Goal: Transaction & Acquisition: Purchase product/service

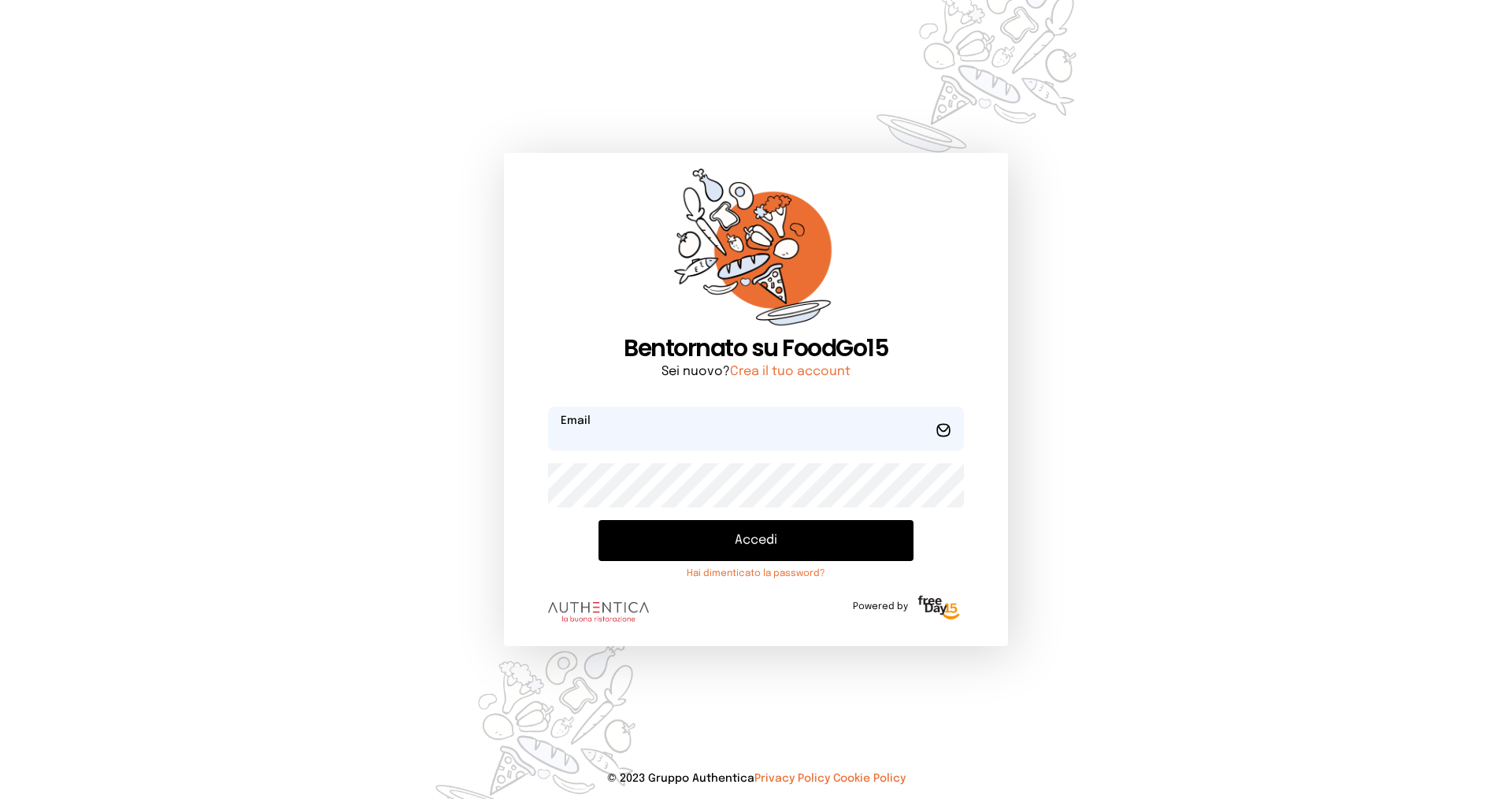
click at [681, 419] on input "email" at bounding box center [755, 428] width 416 height 44
type input "**********"
click at [824, 540] on button "Accedi" at bounding box center [755, 540] width 315 height 41
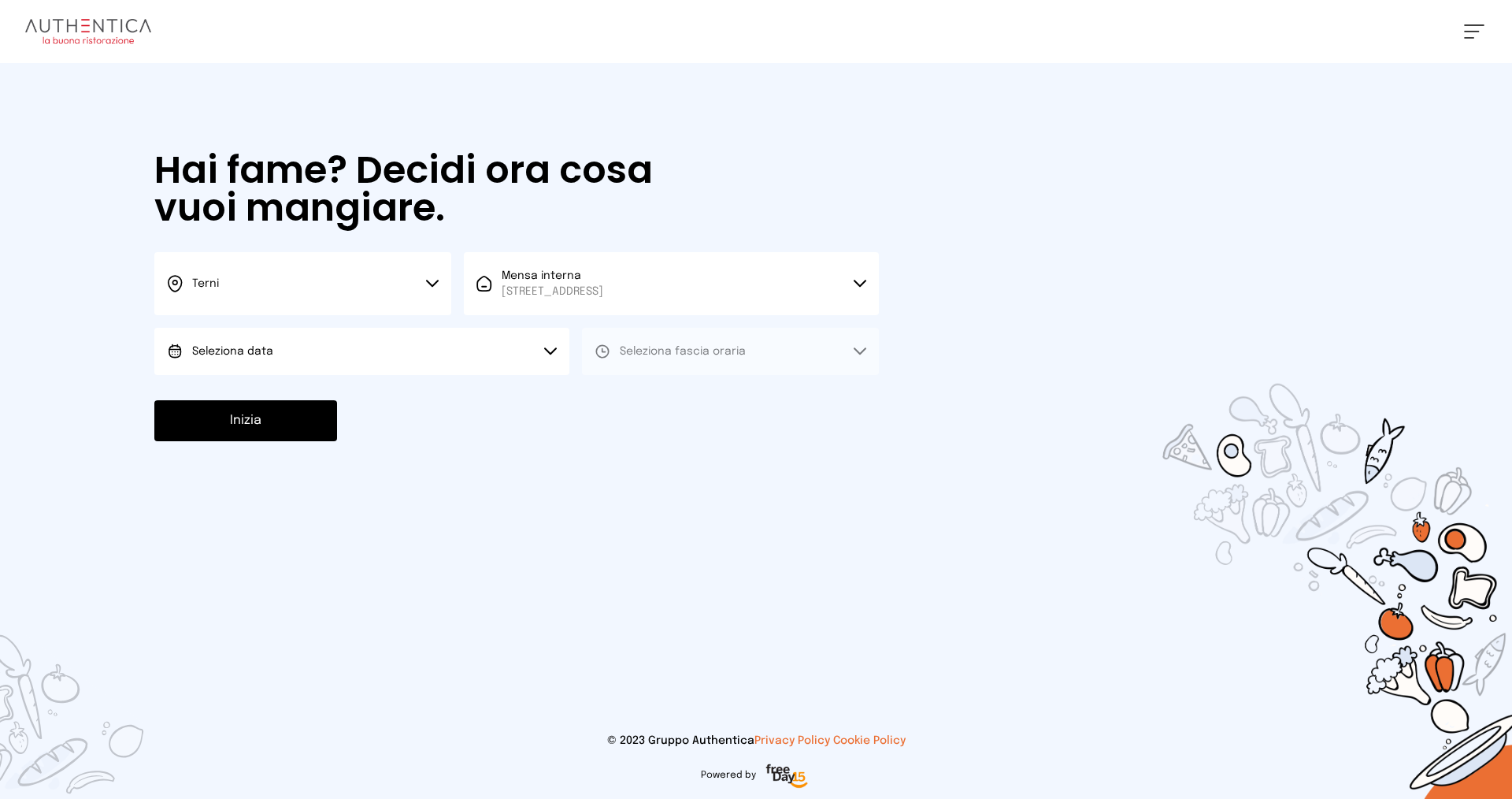
click at [455, 355] on button "Seleziona data" at bounding box center [362, 351] width 415 height 47
click at [308, 390] on li "[DATE], [DATE]" at bounding box center [362, 396] width 415 height 41
click at [673, 349] on span "Seleziona fascia oraria" at bounding box center [682, 351] width 126 height 11
click at [666, 391] on li "Pranzo" at bounding box center [730, 396] width 297 height 41
click at [299, 422] on button "Inizia" at bounding box center [246, 420] width 183 height 41
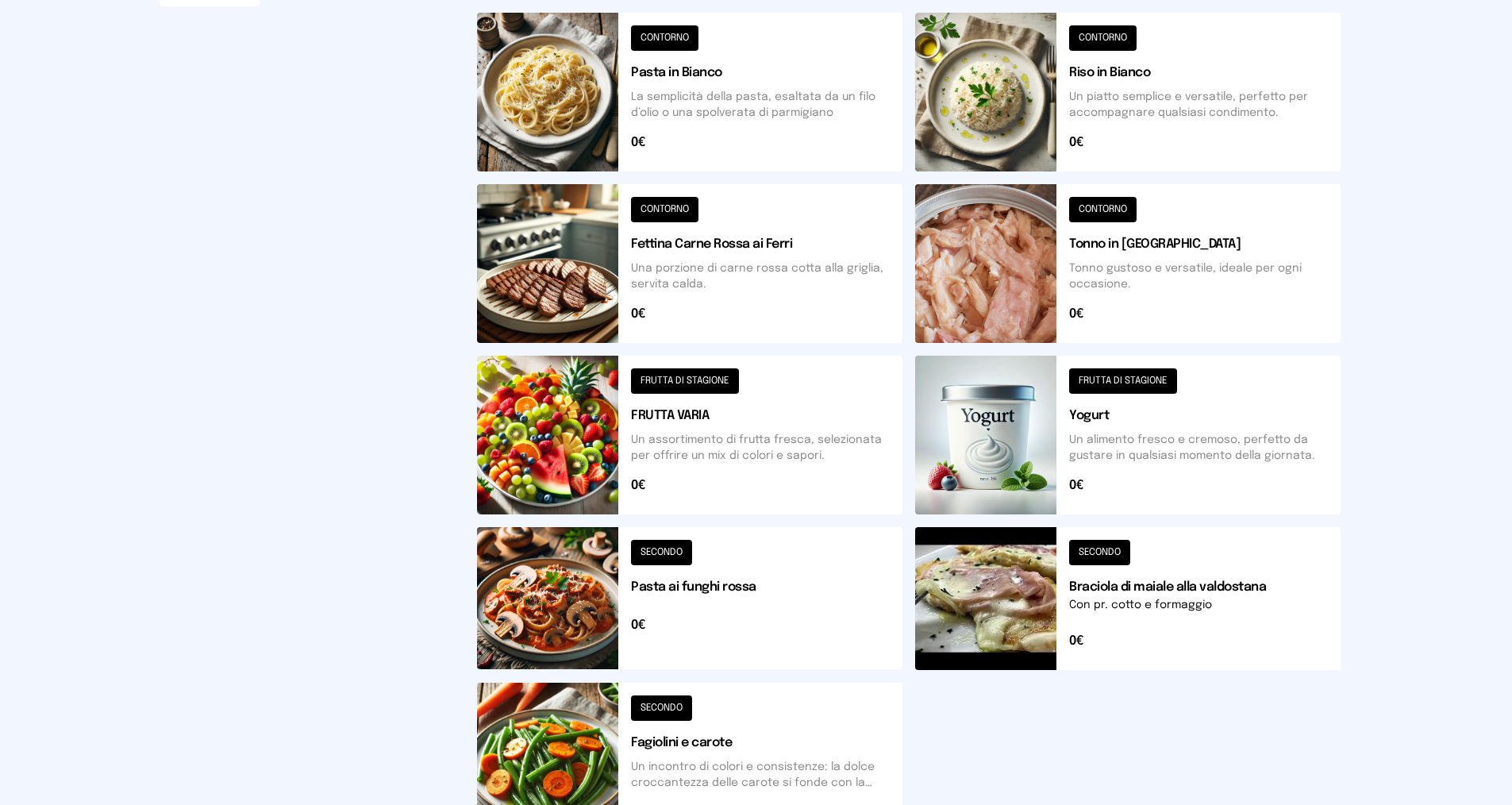
scroll to position [239, 0]
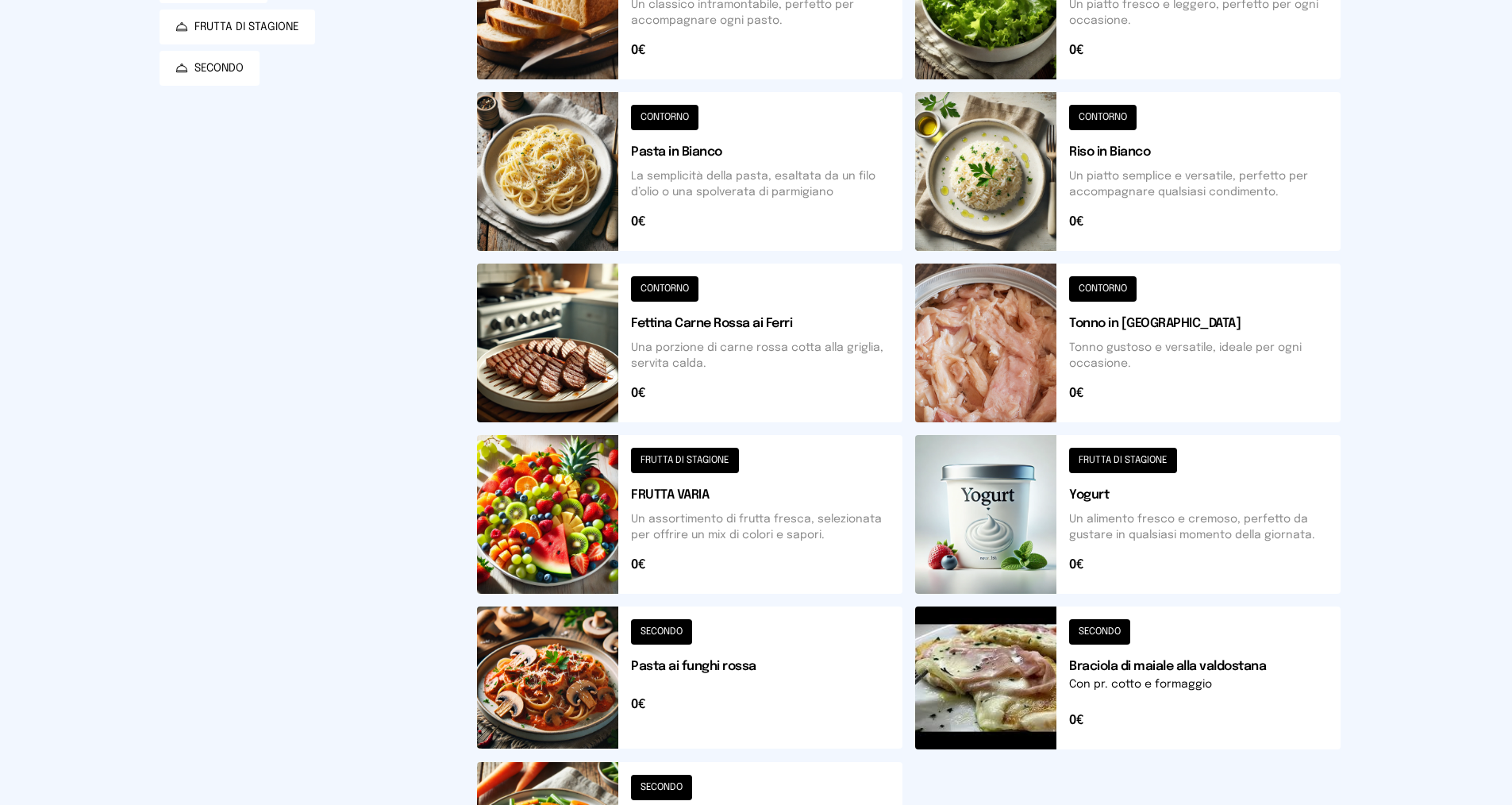
click at [1021, 196] on button at bounding box center [1127, 172] width 425 height 159
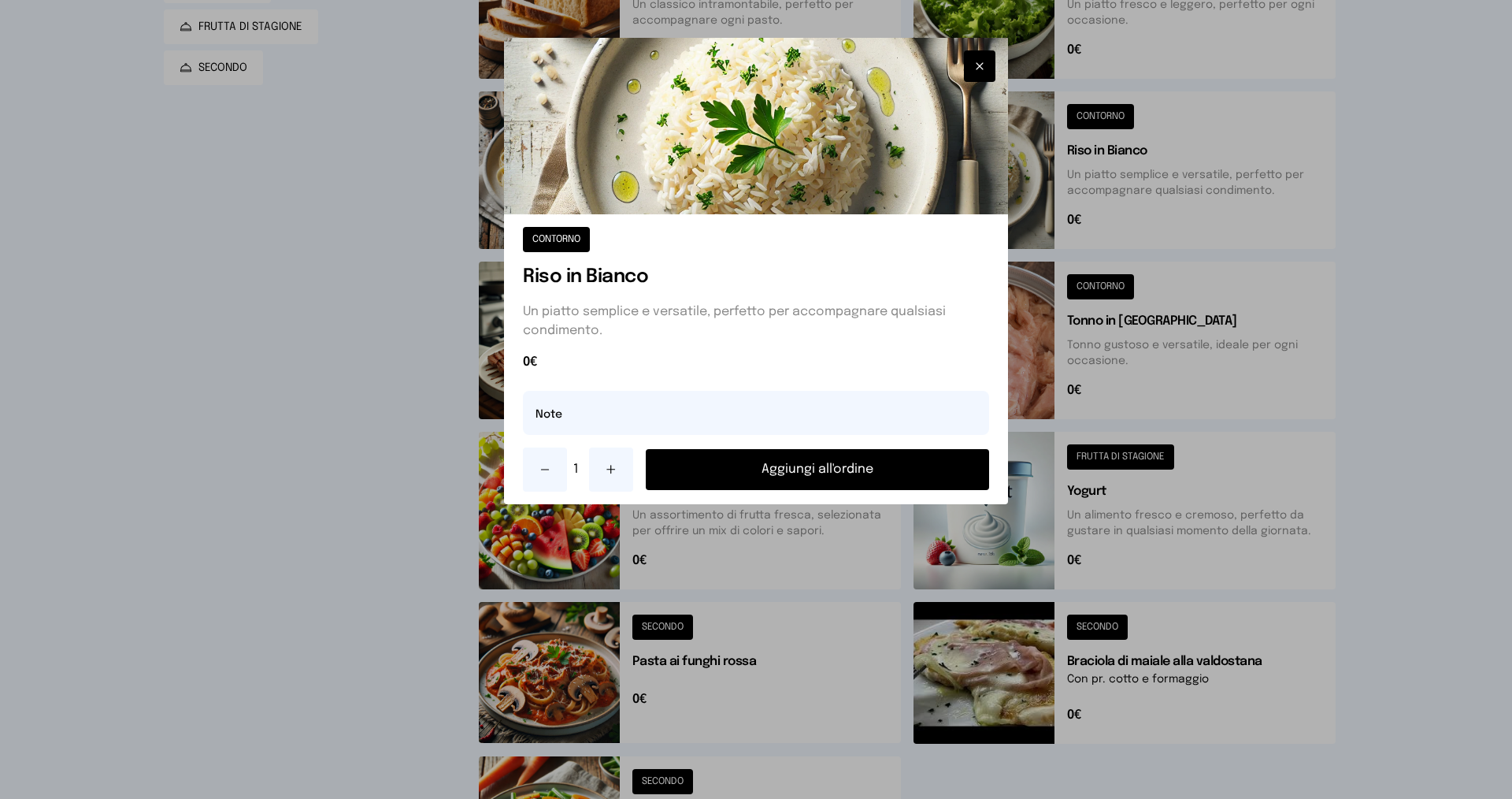
click at [814, 470] on button "Aggiungi all'ordine" at bounding box center [817, 469] width 343 height 41
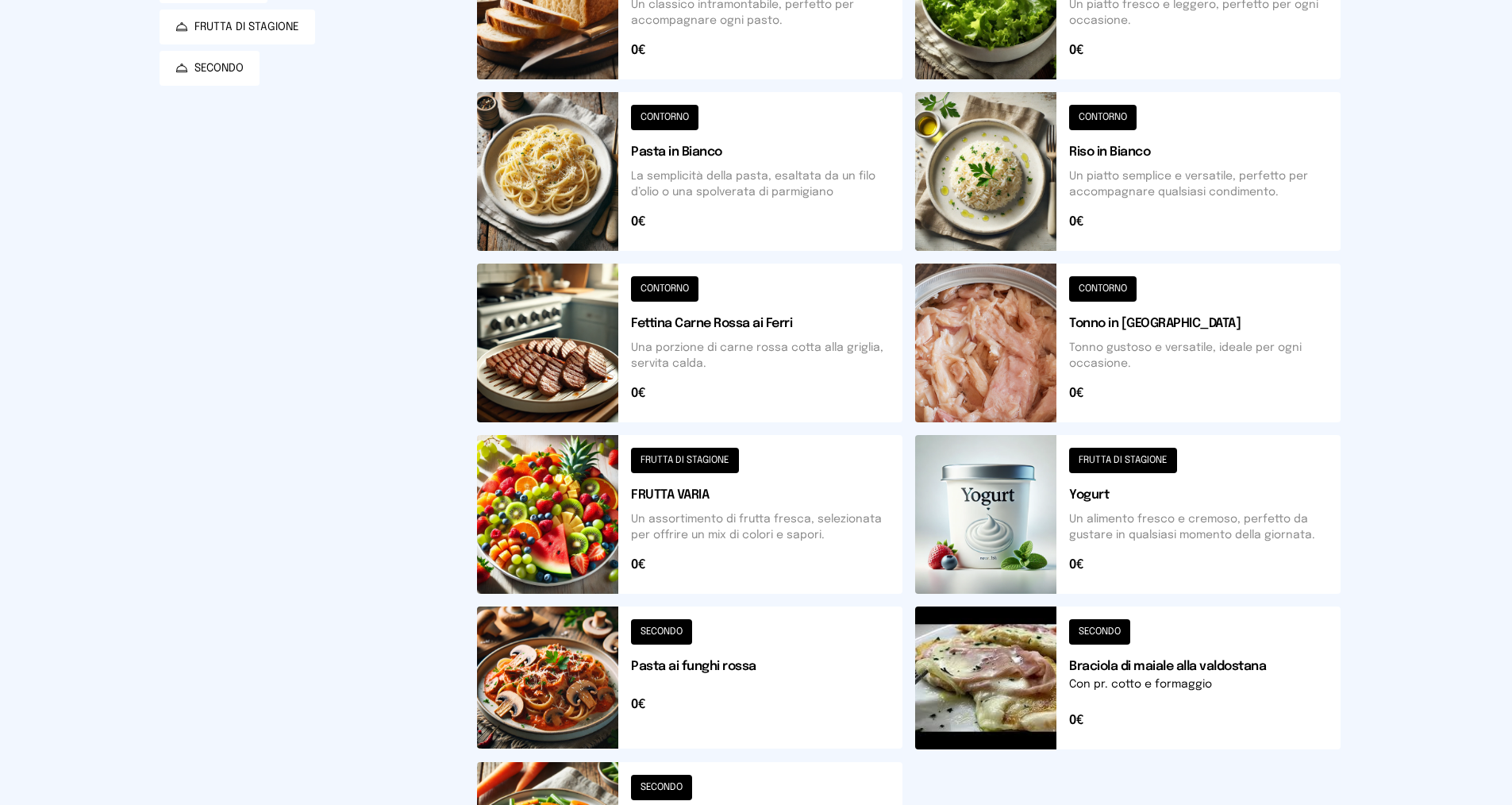
click at [580, 320] on button at bounding box center [689, 343] width 425 height 159
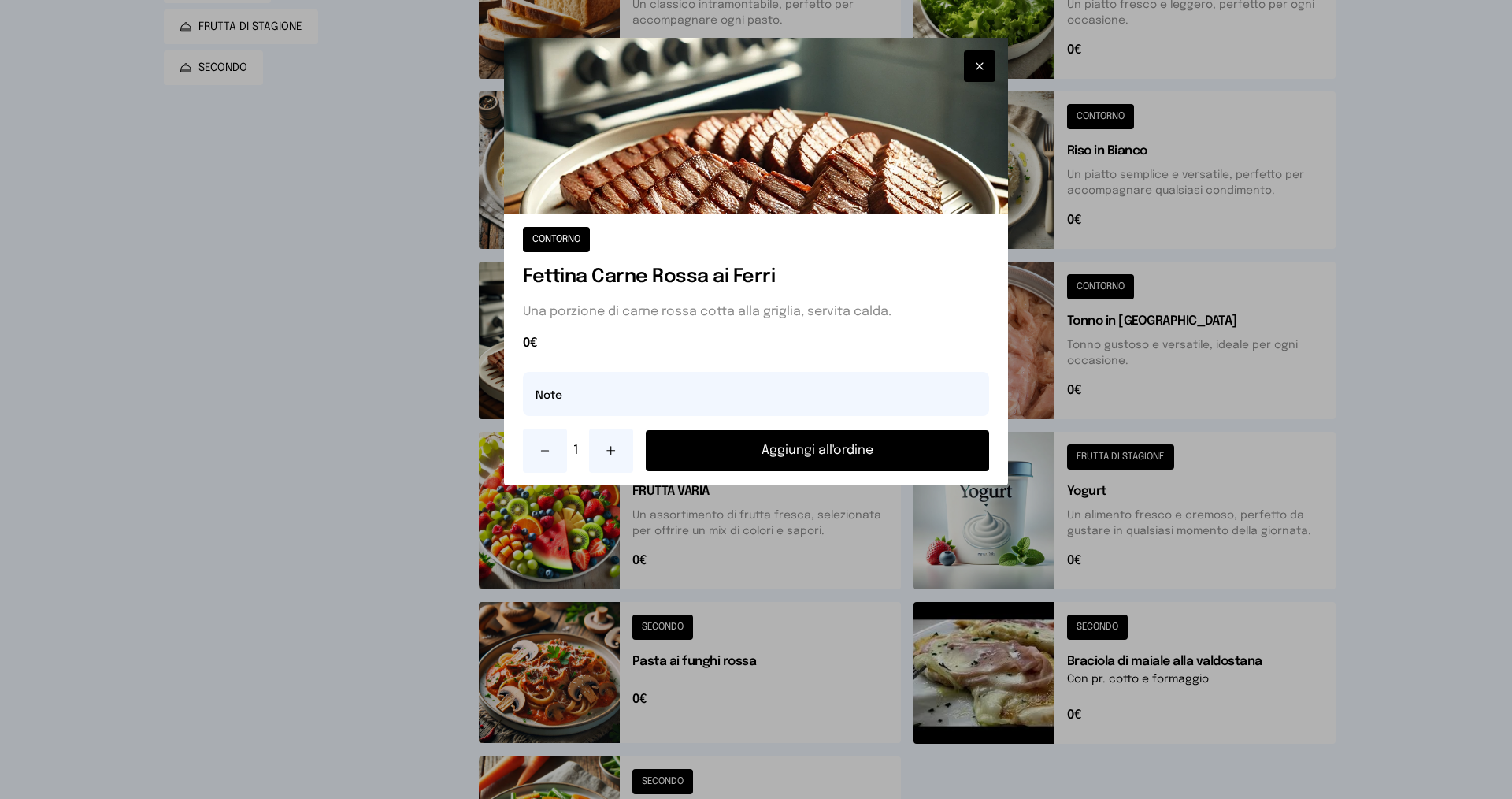
click at [766, 457] on button "Aggiungi all'ordine" at bounding box center [817, 450] width 343 height 41
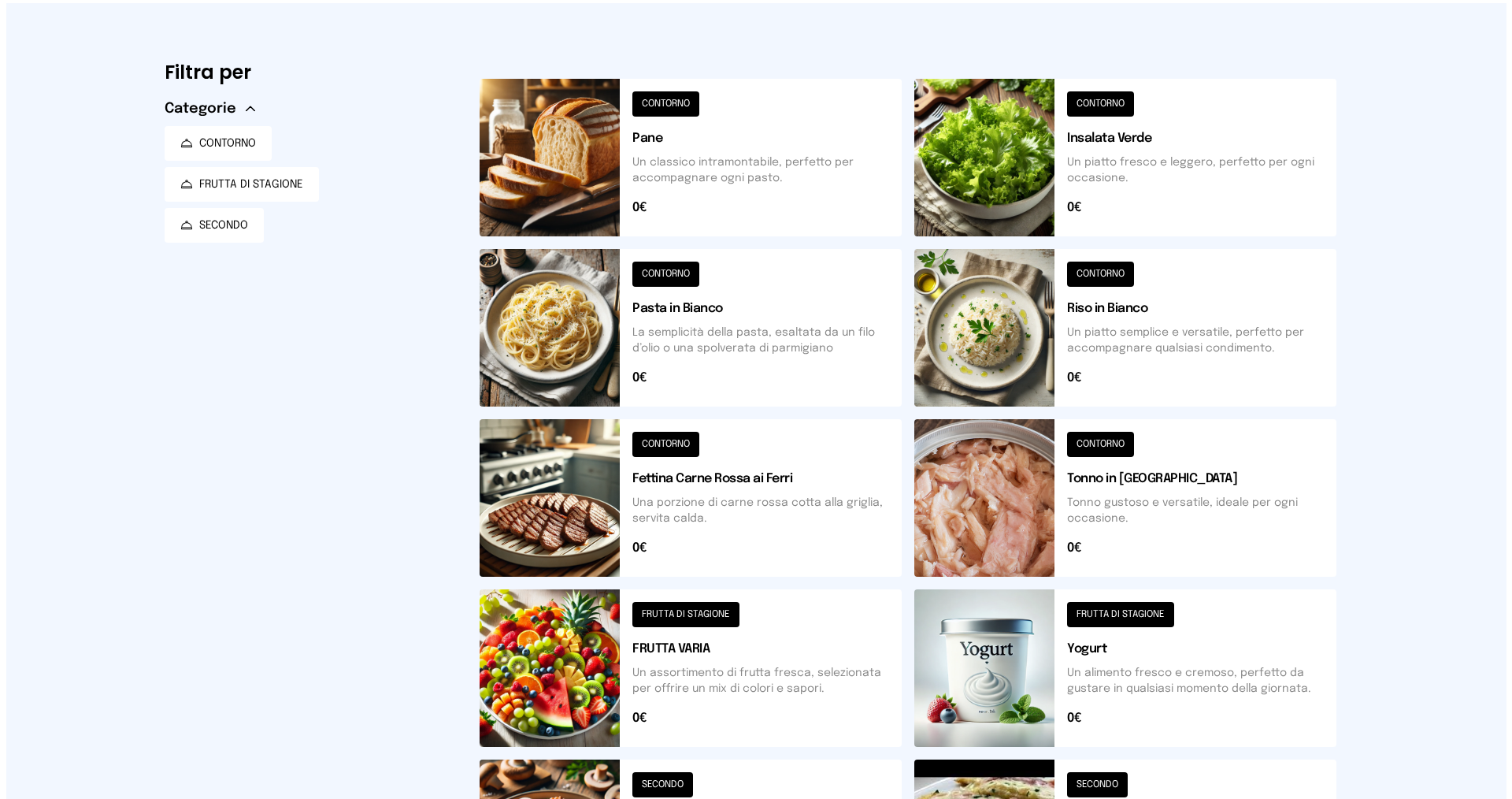
scroll to position [0, 0]
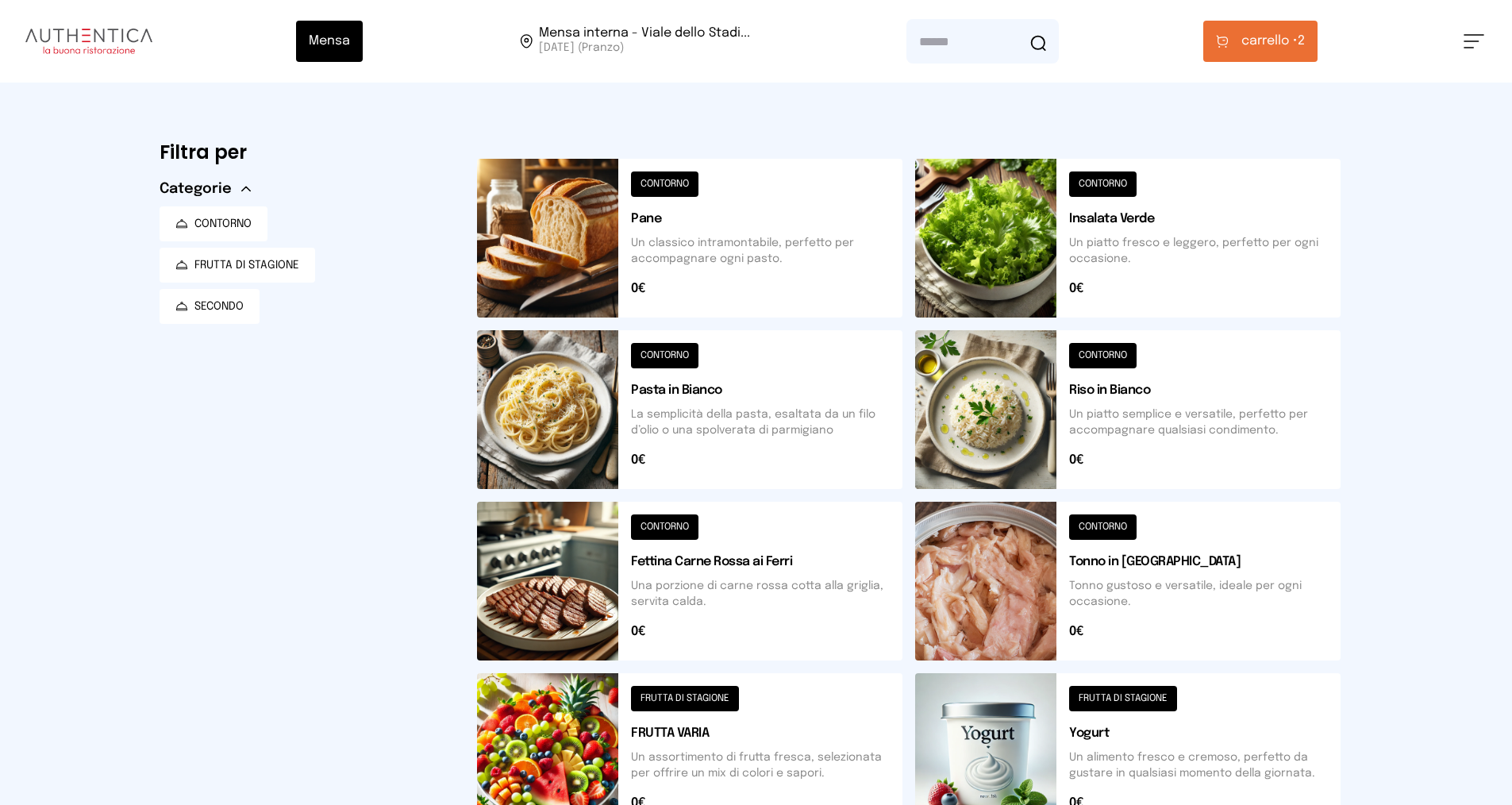
drag, startPoint x: 1229, startPoint y: 41, endPoint x: 1224, endPoint y: 55, distance: 14.9
click at [1228, 44] on icon at bounding box center [1222, 41] width 13 height 13
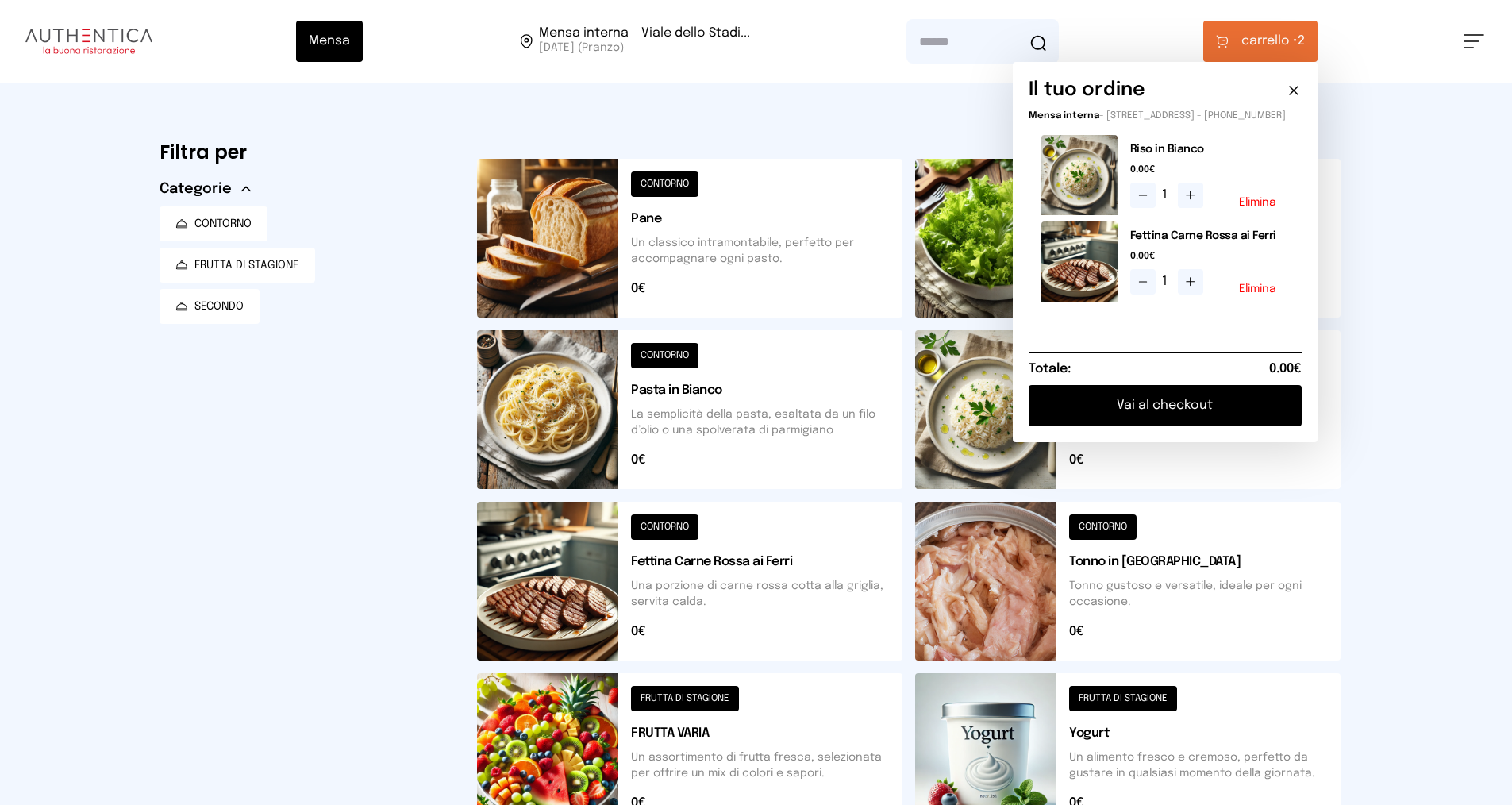
click at [1153, 415] on button "Vai al checkout" at bounding box center [1165, 406] width 273 height 41
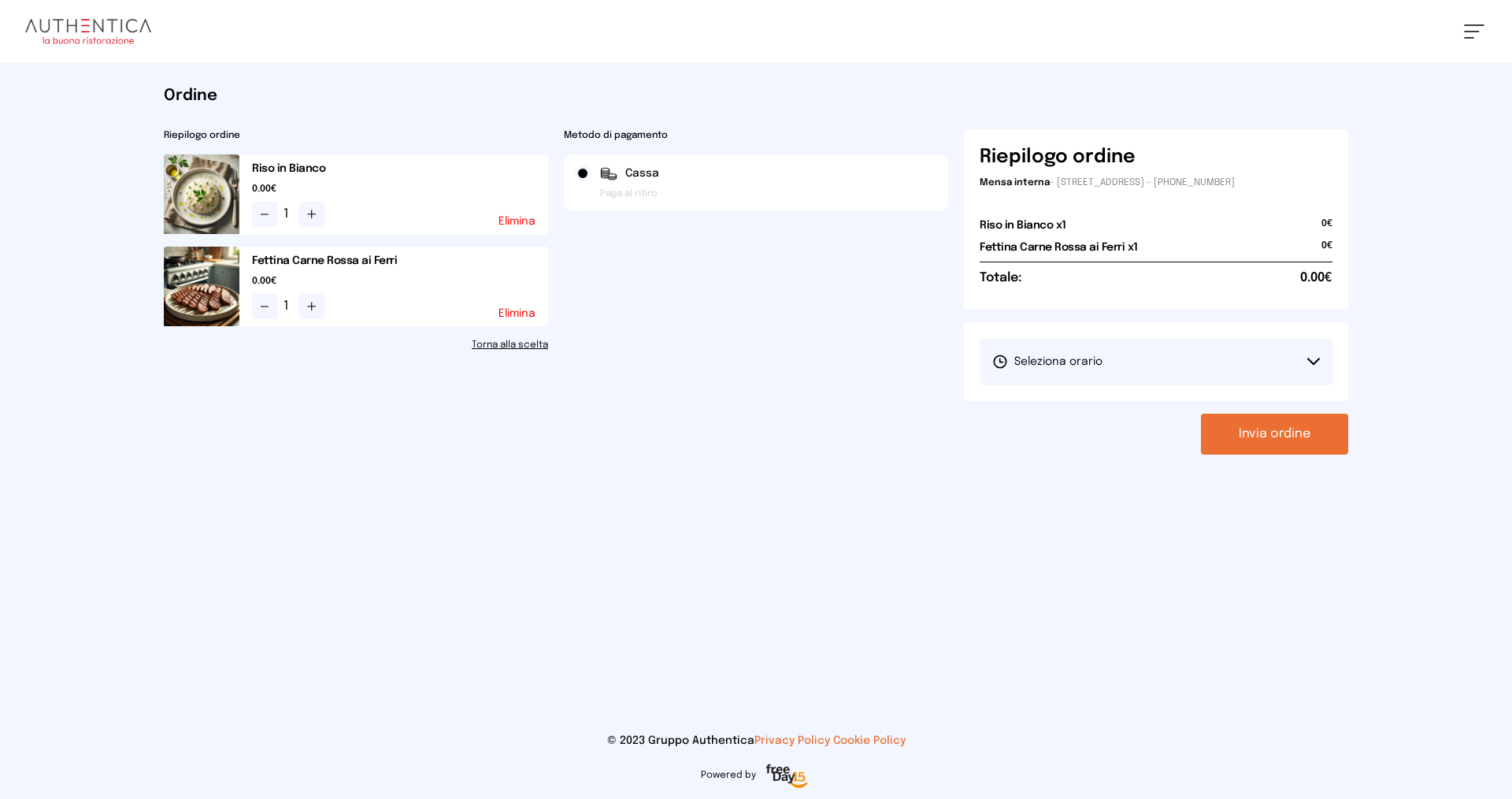
click at [1165, 384] on button "Seleziona orario" at bounding box center [1156, 361] width 353 height 47
click at [1115, 404] on li "1° Turno (13:00 - 15:00)" at bounding box center [1156, 405] width 353 height 41
click at [1253, 435] on button "Invia ordine" at bounding box center [1274, 434] width 147 height 41
